Goal: Task Accomplishment & Management: Manage account settings

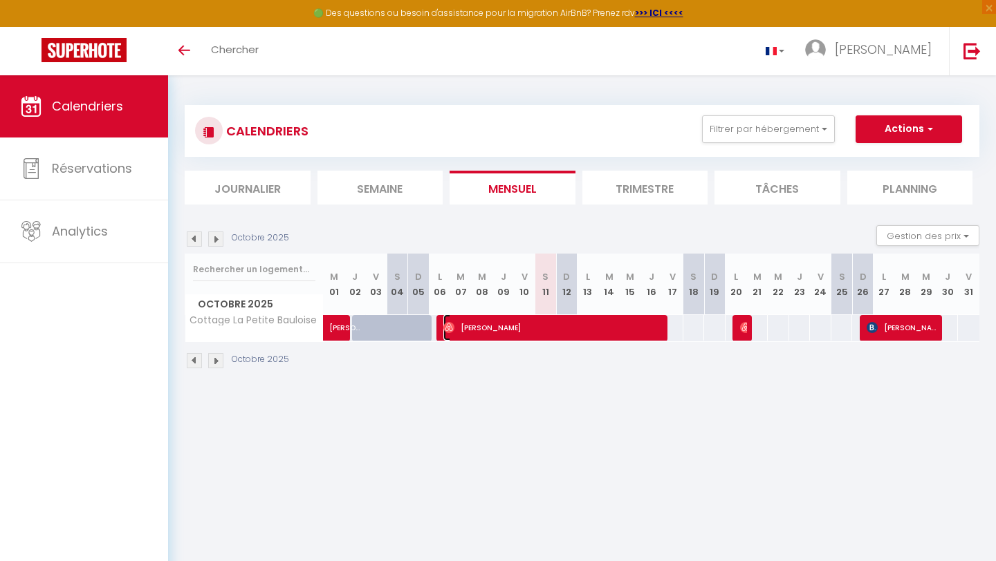
click at [569, 330] on span "[PERSON_NAME]" at bounding box center [553, 328] width 221 height 26
select select "OK"
select select "0"
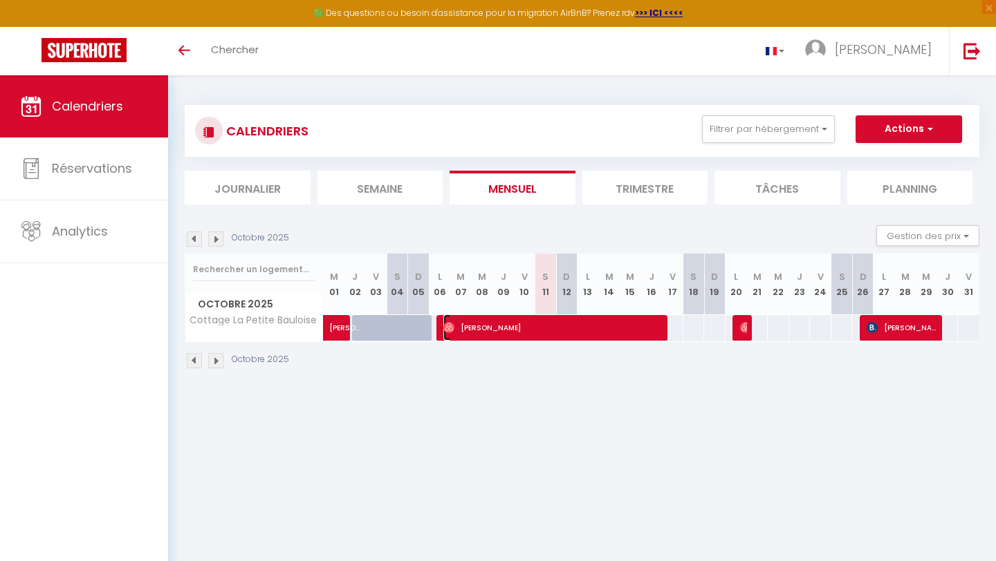
select select "1"
select select
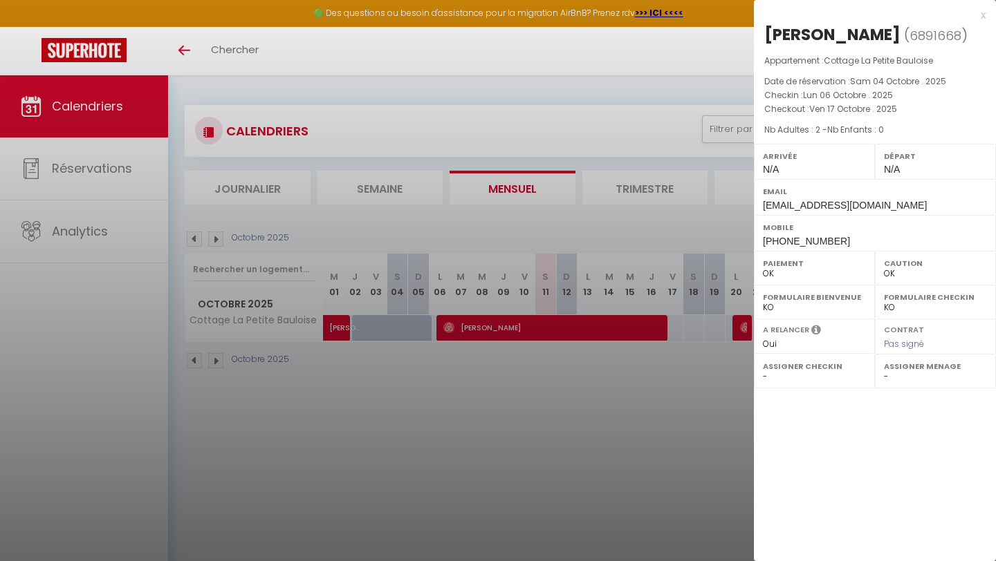
click at [507, 375] on div at bounding box center [498, 280] width 996 height 561
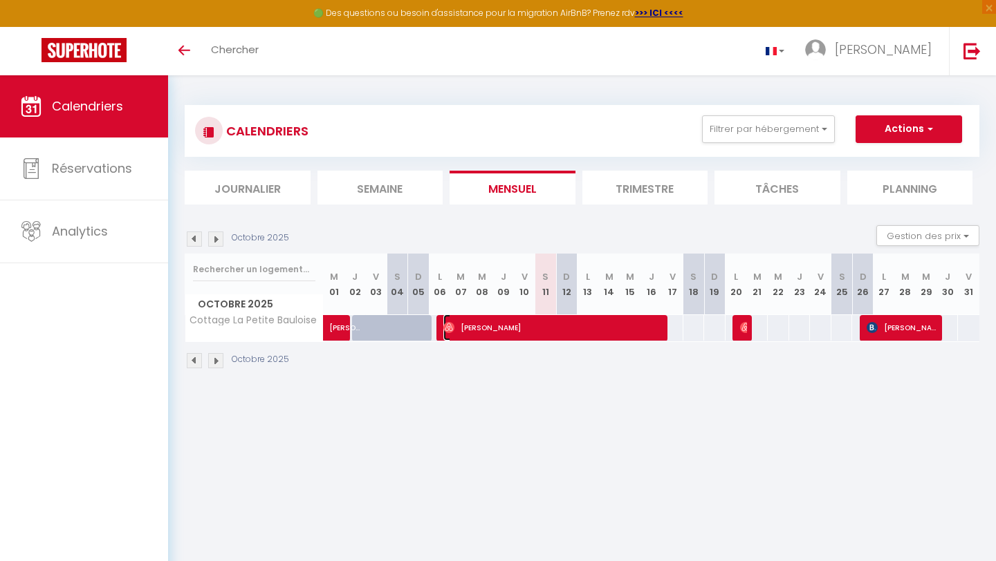
click at [534, 337] on span "[PERSON_NAME]" at bounding box center [553, 328] width 221 height 26
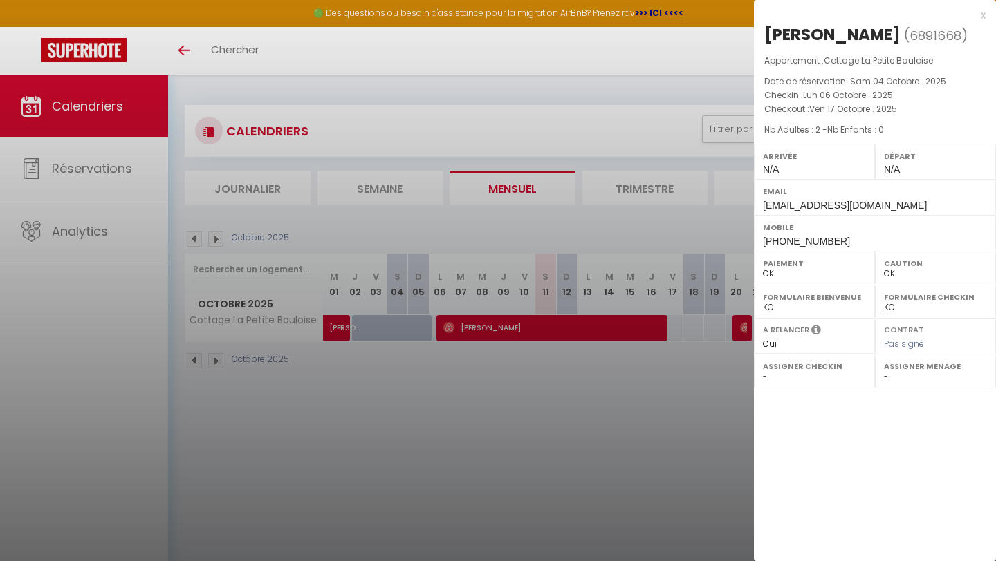
click at [328, 451] on div at bounding box center [498, 280] width 996 height 561
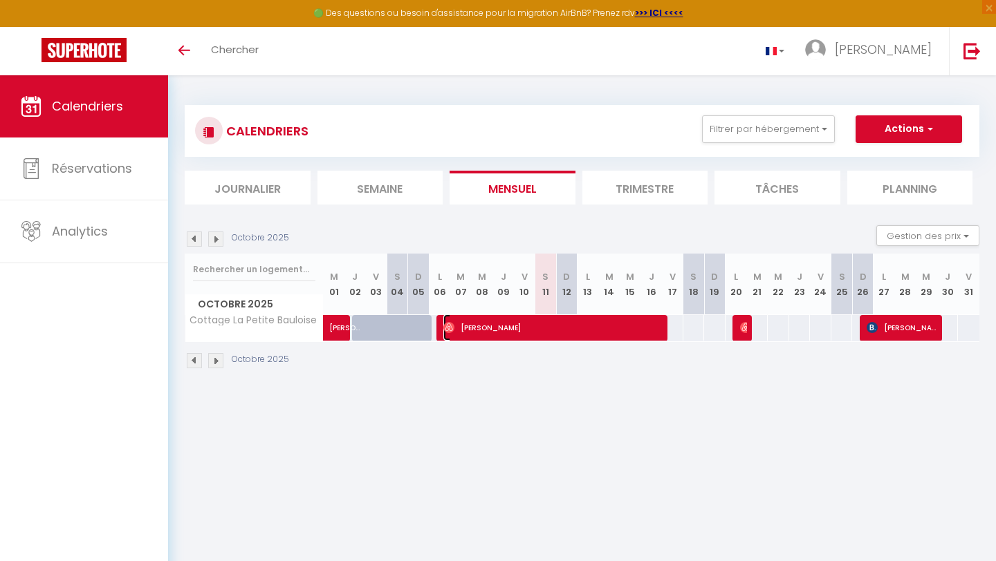
click at [476, 326] on span "[PERSON_NAME]" at bounding box center [553, 328] width 221 height 26
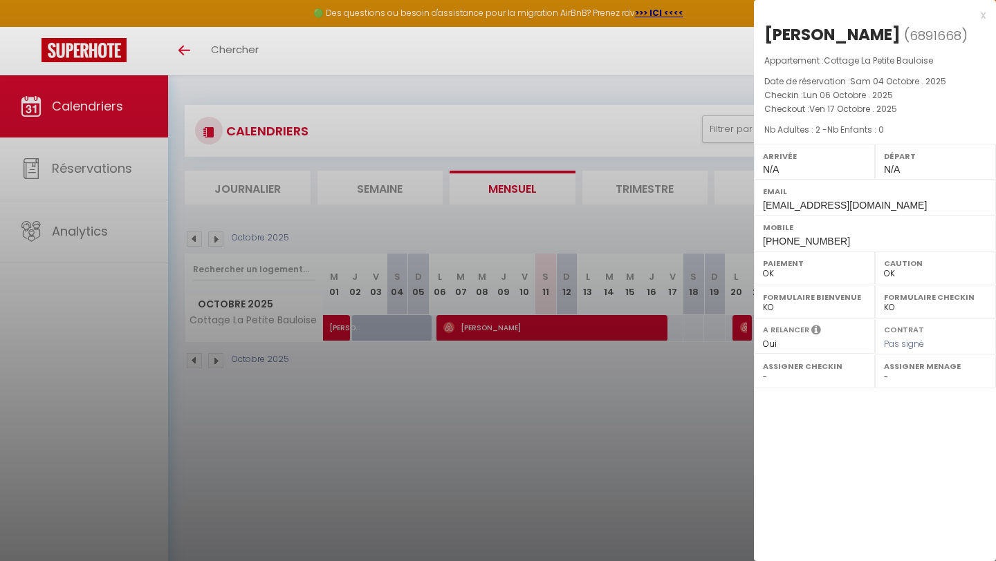
drag, startPoint x: 893, startPoint y: 128, endPoint x: 761, endPoint y: 33, distance: 162.5
click at [761, 33] on div "[PERSON_NAME] ( 6891668 ) Appartement : Cottage La Petite Bauloise Date de rése…" at bounding box center [875, 138] width 242 height 228
copy div "[PERSON_NAME] ( 6891668 ) Appartement : Cottage La Petite Bauloise Date de rése…"
click at [559, 427] on div at bounding box center [498, 280] width 996 height 561
